Goal: Check status

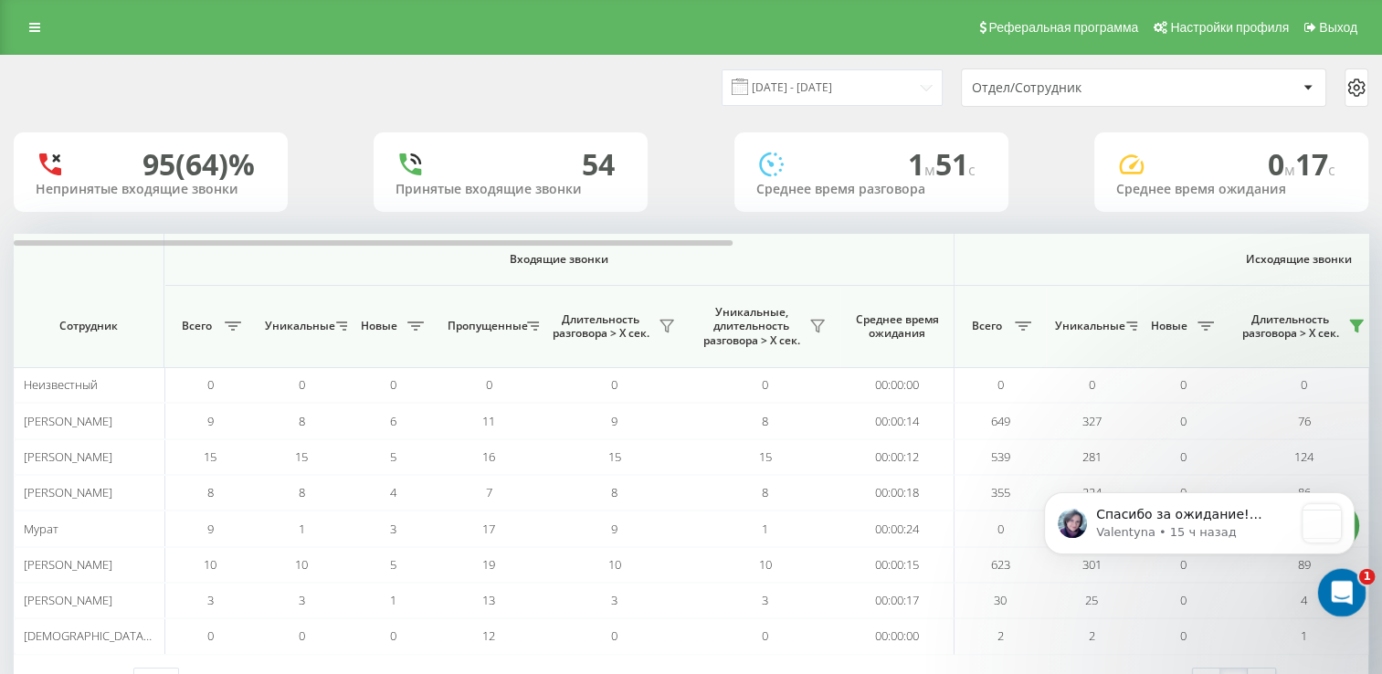
scroll to position [1404, 0]
click at [1337, 598] on icon "Открыть службу сообщений Intercom" at bounding box center [1339, 590] width 30 height 30
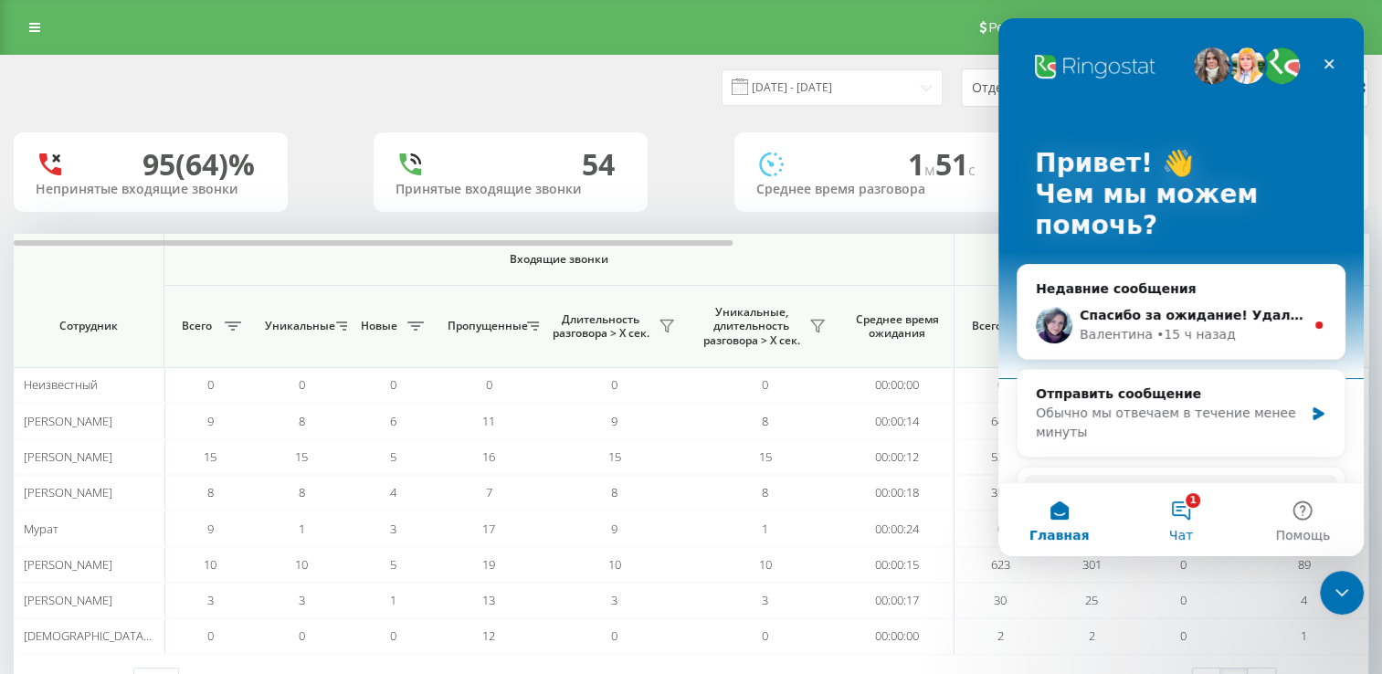
click at [1177, 521] on button "1 Чат" at bounding box center [1180, 519] width 121 height 73
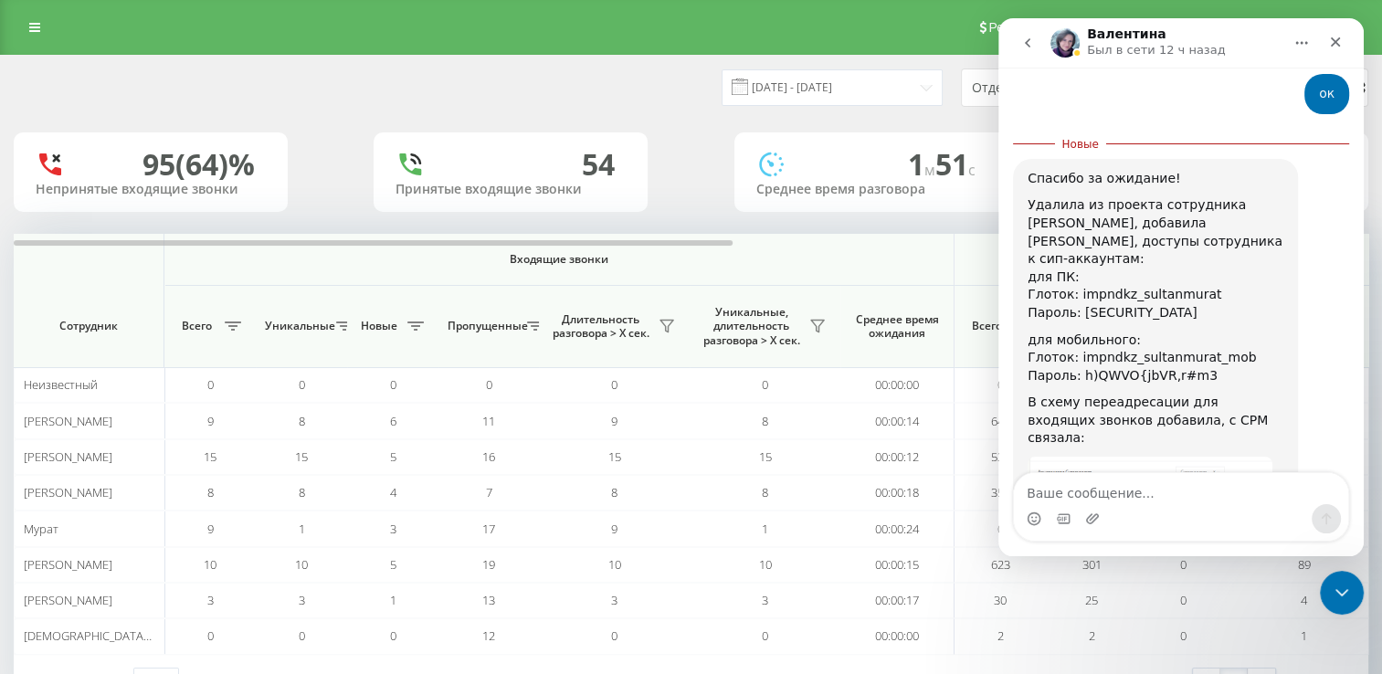
scroll to position [1488, 0]
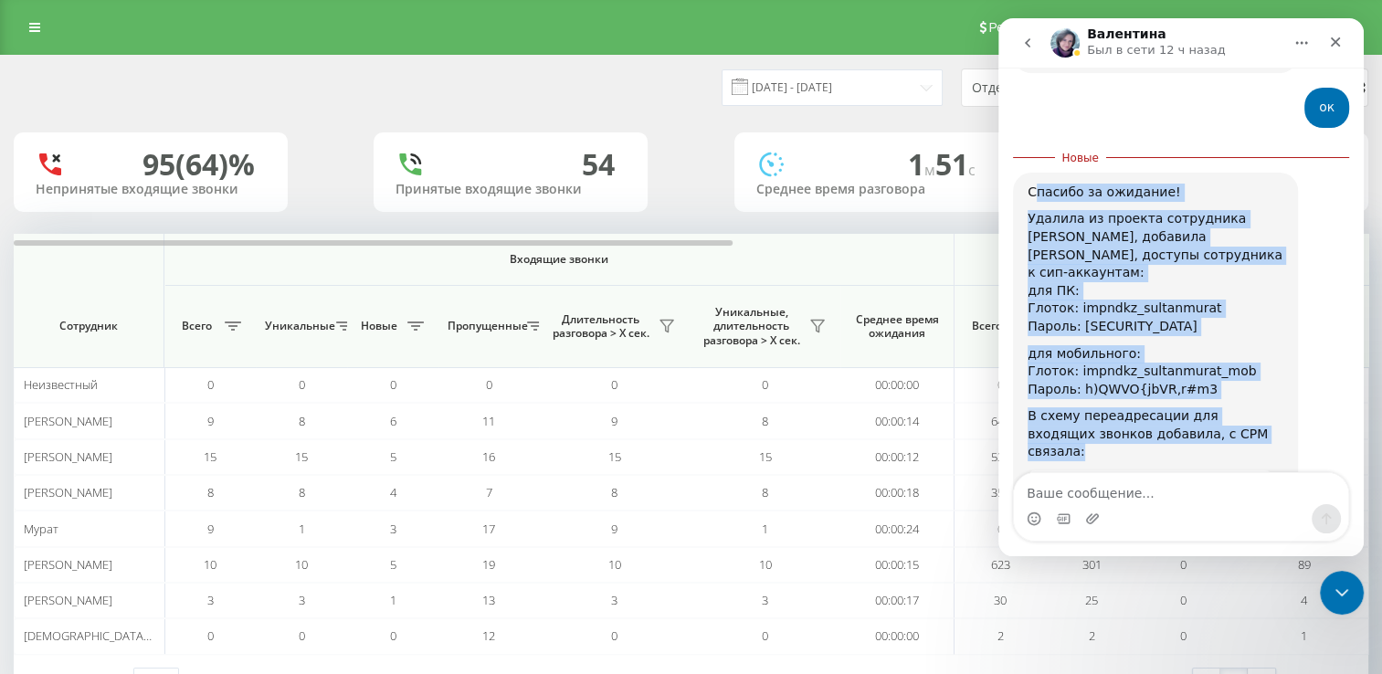
drag, startPoint x: 1031, startPoint y: 99, endPoint x: 1248, endPoint y: 352, distance: 334.2
click at [1248, 352] on div "Спасибо за ожидание! Удалила из проекта сотрудника [PERSON_NAME], добавила [PER…" at bounding box center [1155, 373] width 256 height 378
drag, startPoint x: 1248, startPoint y: 352, endPoint x: 1121, endPoint y: 216, distance: 186.7
copy div "пасибо за ожидание! Удалила из проекта сотрудника [PERSON_NAME], добавила [PERS…"
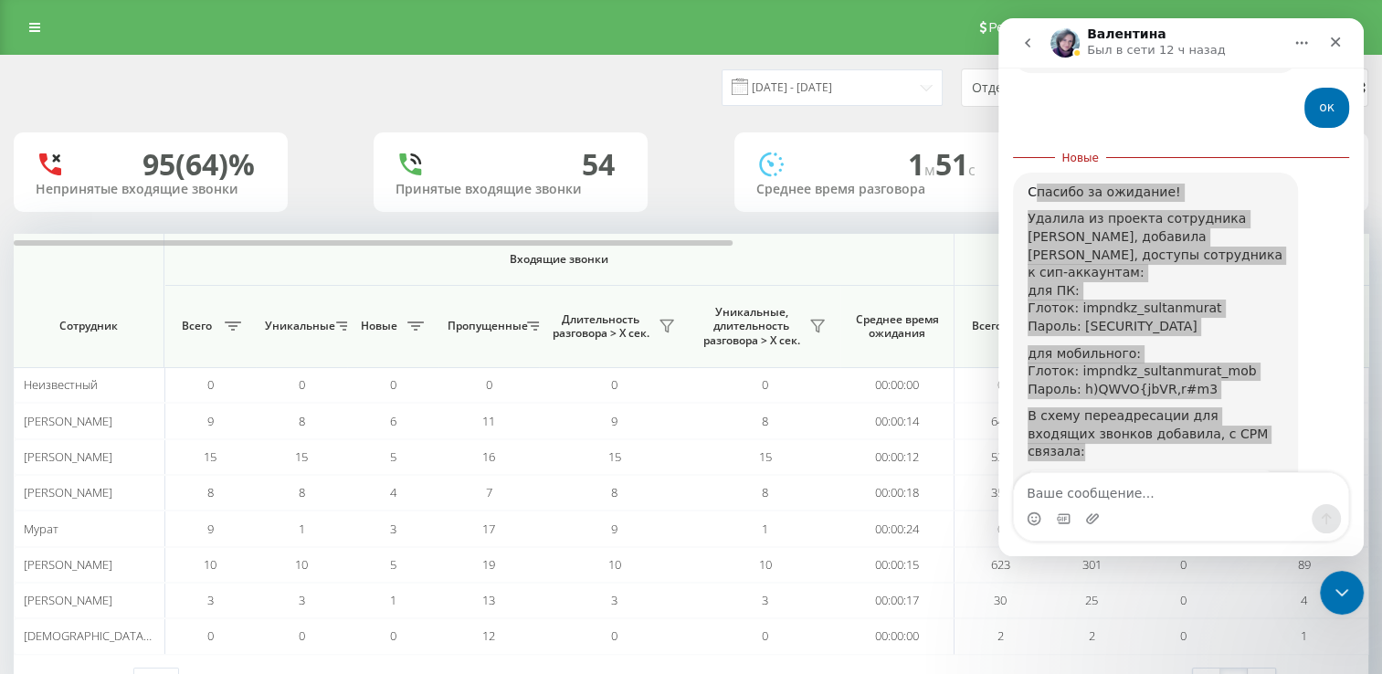
click at [803, 260] on span "Входящие звонки" at bounding box center [559, 259] width 694 height 15
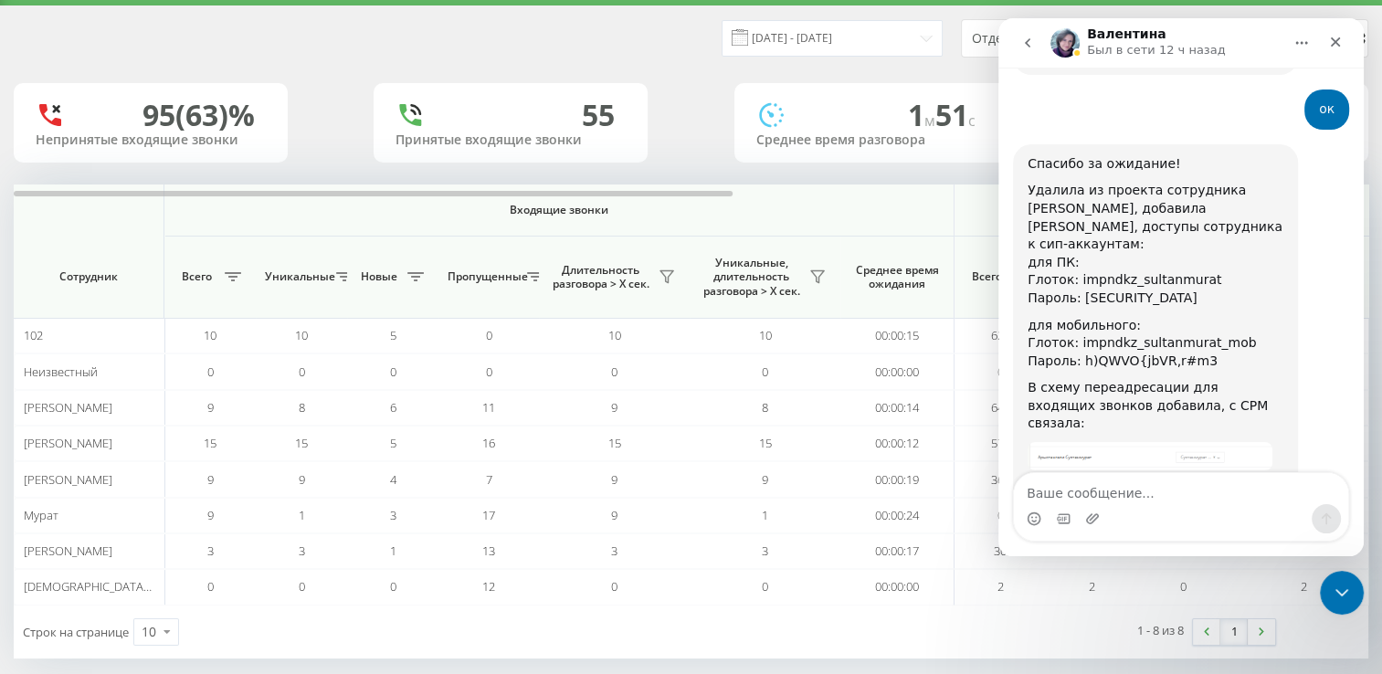
scroll to position [66, 0]
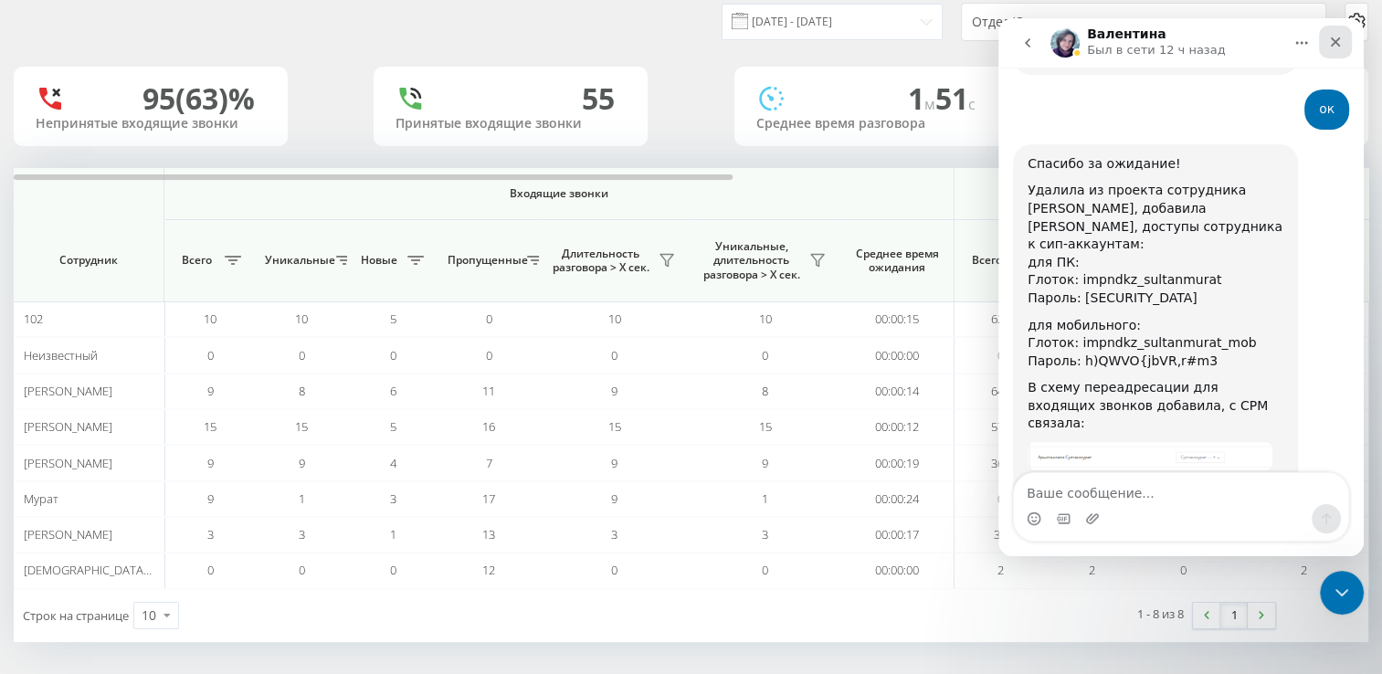
click at [1339, 46] on icon "Закрыть" at bounding box center [1335, 42] width 10 height 10
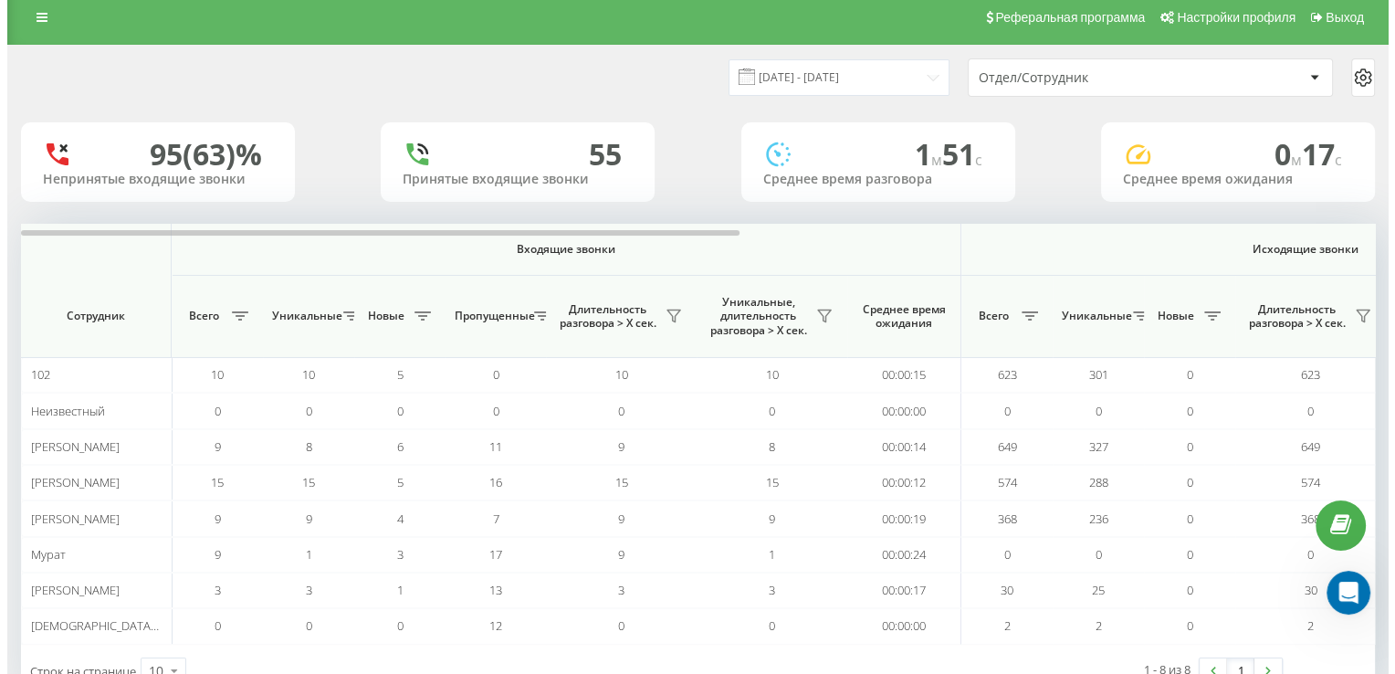
scroll to position [0, 0]
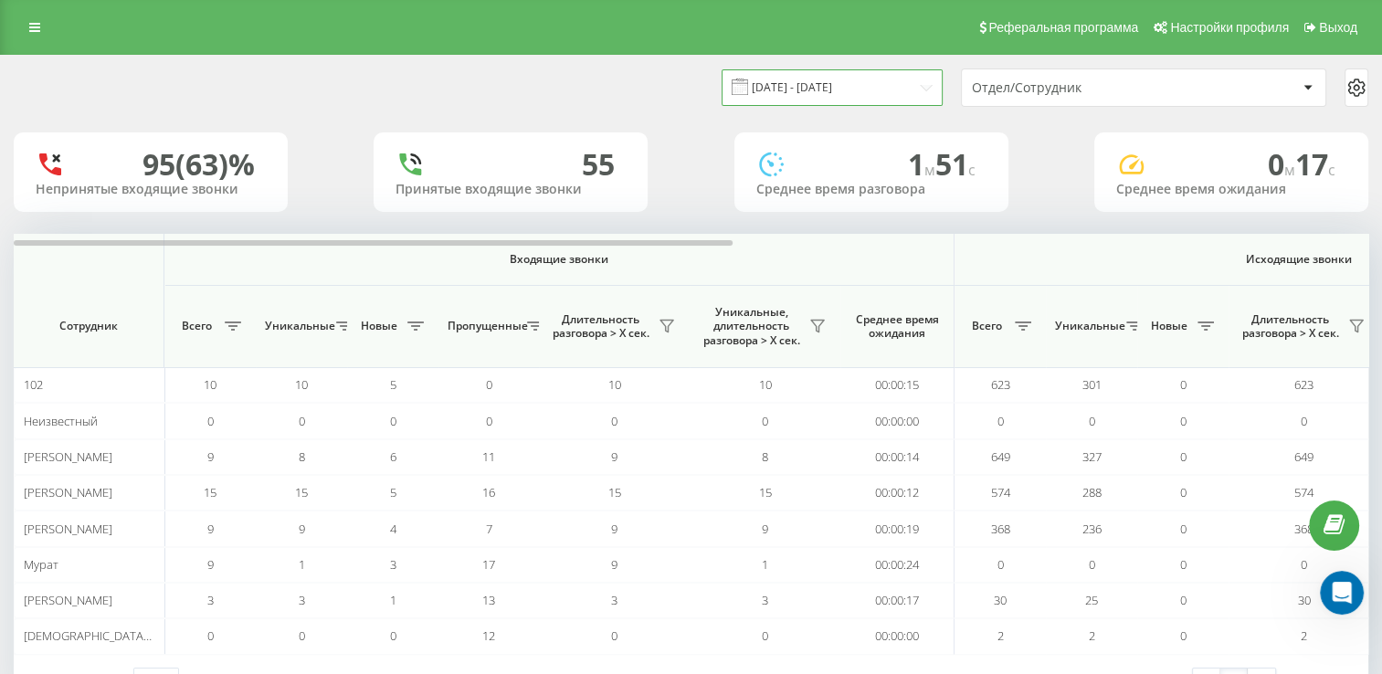
click at [899, 89] on input "[DATE] - [DATE]" at bounding box center [831, 87] width 221 height 36
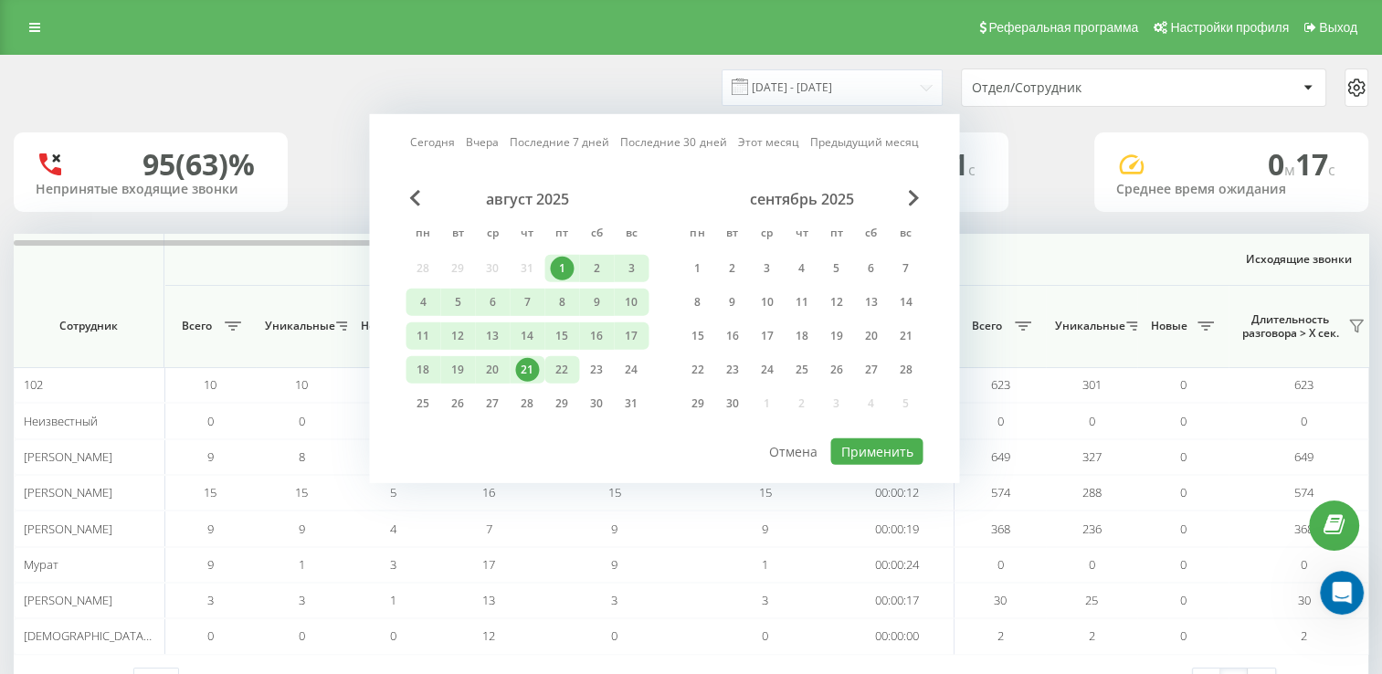
click at [552, 367] on div "22" at bounding box center [562, 370] width 24 height 24
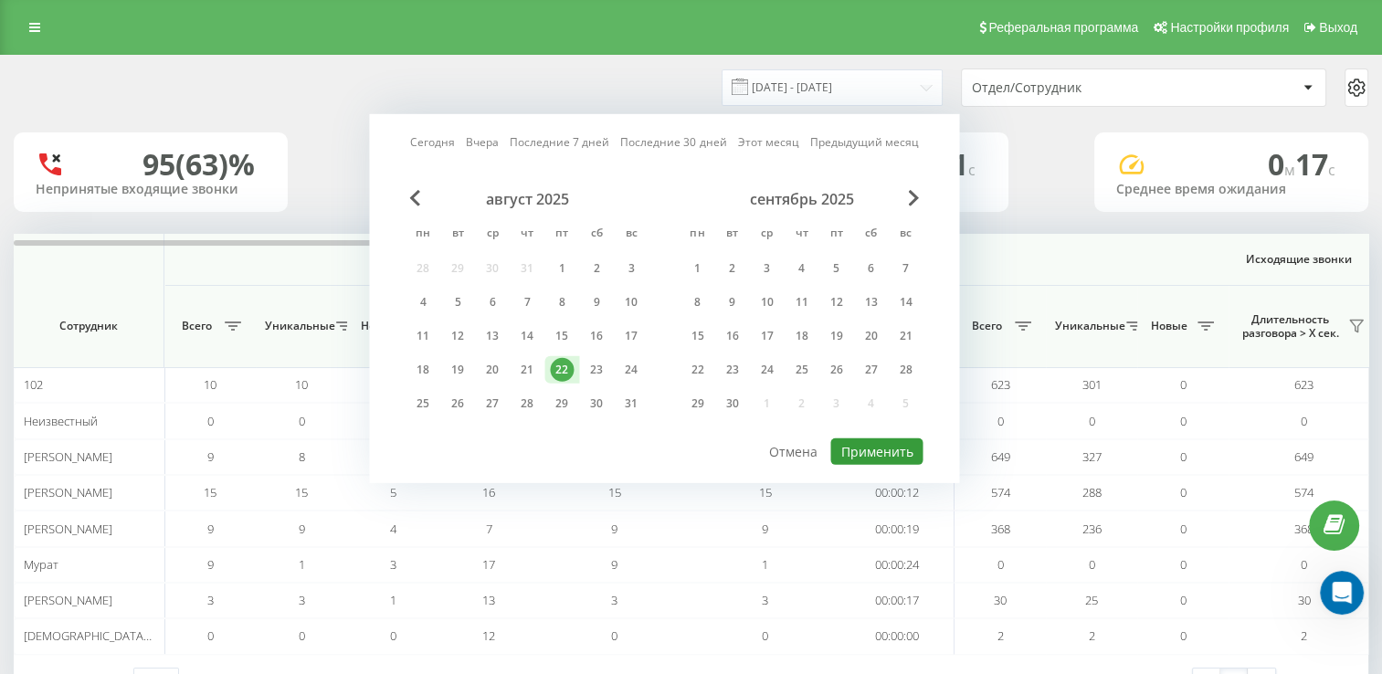
click at [875, 451] on button "Применить" at bounding box center [876, 451] width 92 height 26
type input "22.08.2025 - 22.08.2025"
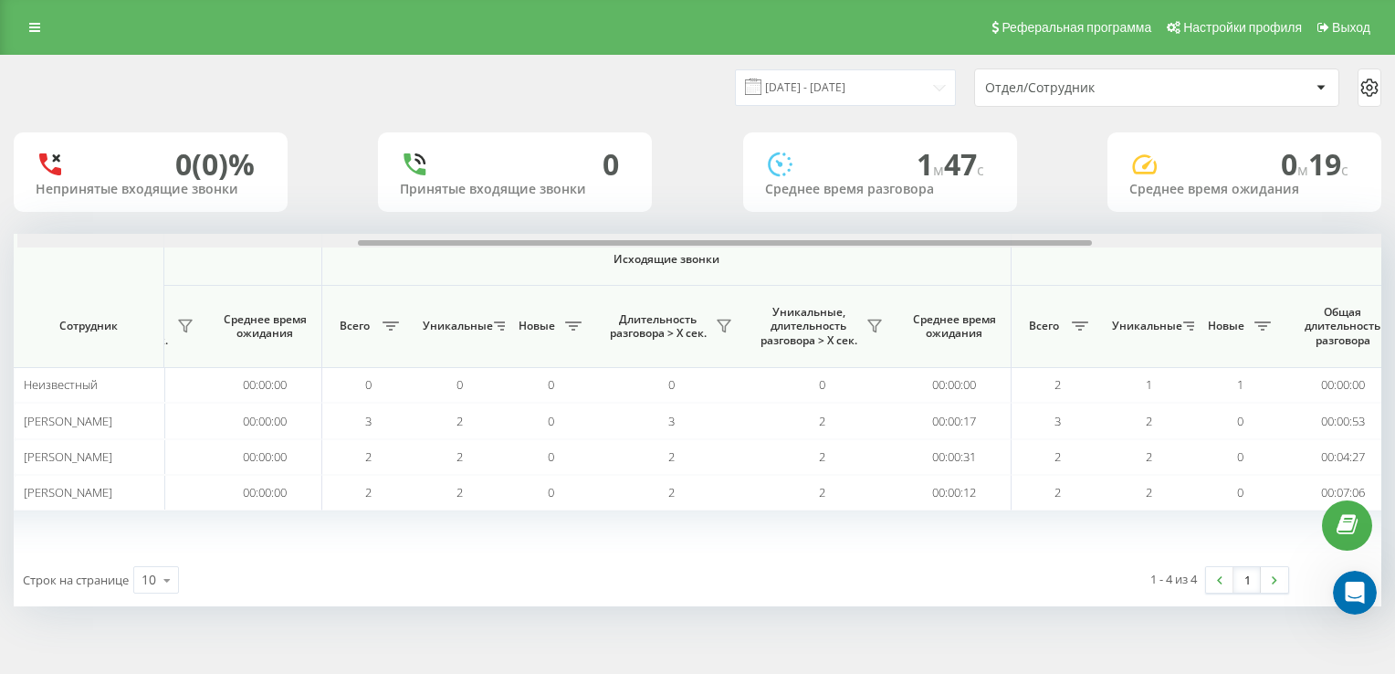
scroll to position [0, 630]
drag, startPoint x: 319, startPoint y: 239, endPoint x: 657, endPoint y: 253, distance: 339.1
click at [657, 253] on div "Входящие звонки Исходящие звонки Все звонки Сотрудник Всего Уникальные Новые Пр…" at bounding box center [698, 394] width 1368 height 320
